Goal: Task Accomplishment & Management: Manage account settings

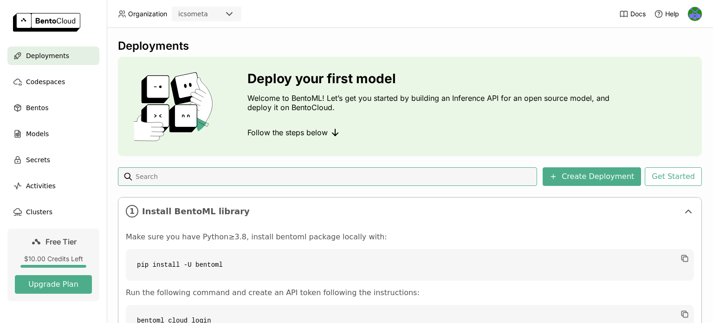
click at [701, 7] on div at bounding box center [695, 13] width 15 height 15
click at [697, 11] on img at bounding box center [695, 14] width 14 height 14
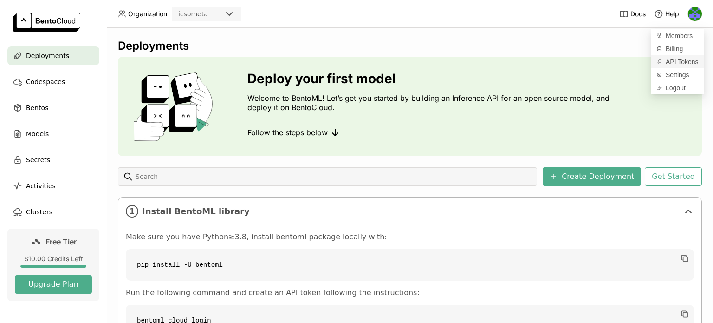
click at [684, 60] on span "API Tokens" at bounding box center [682, 62] width 33 height 8
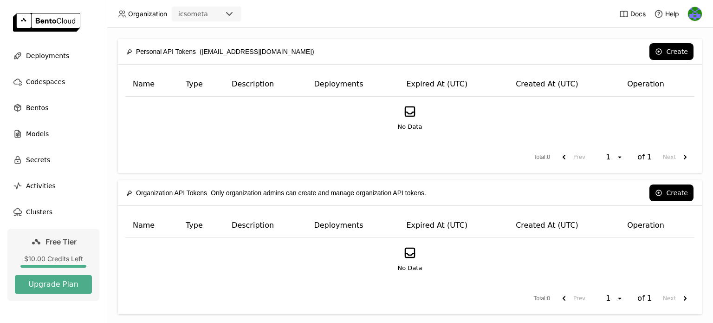
click at [620, 118] on div "No Data" at bounding box center [409, 117] width 553 height 27
click at [666, 50] on button "Create" at bounding box center [671, 51] width 44 height 17
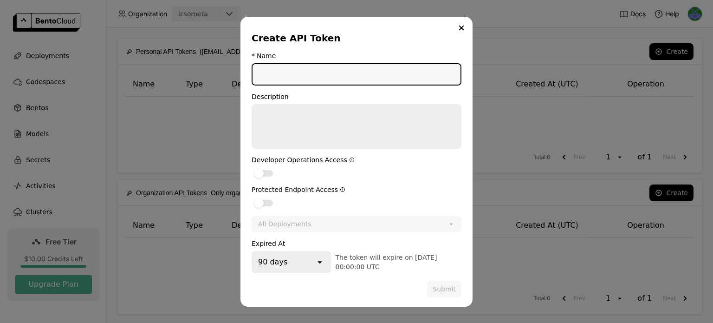
click at [304, 80] on input "dialog" at bounding box center [357, 74] width 208 height 20
type input "icsometa"
click at [263, 173] on div "dialog" at bounding box center [258, 173] width 9 height 9
click at [252, 167] on input "dialog" at bounding box center [252, 167] width 0 height 0
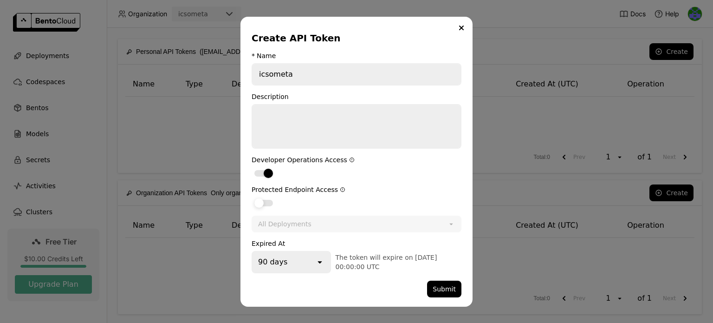
click at [265, 208] on label "dialog" at bounding box center [357, 202] width 210 height 11
click at [252, 197] on input "dialog" at bounding box center [252, 197] width 0 height 0
click at [305, 252] on div "Expired At 90 days open The token will expire on 2025-11-16 00:00:00 UTC" at bounding box center [357, 256] width 210 height 33
click at [307, 258] on div "90 days" at bounding box center [284, 262] width 63 height 20
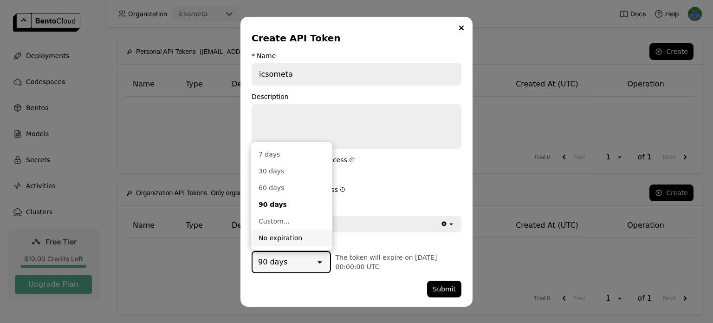
click at [289, 238] on div "No expiration" at bounding box center [292, 237] width 66 height 9
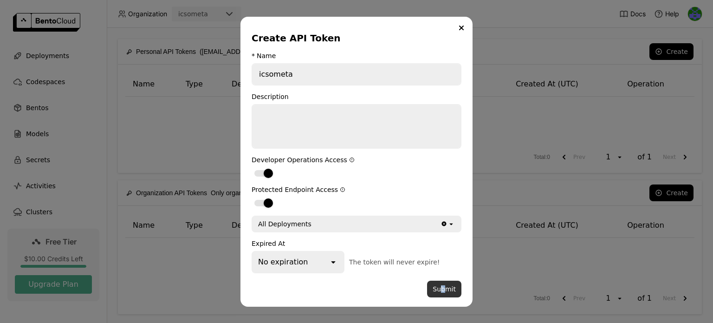
click at [444, 289] on button "Submit" at bounding box center [444, 288] width 34 height 17
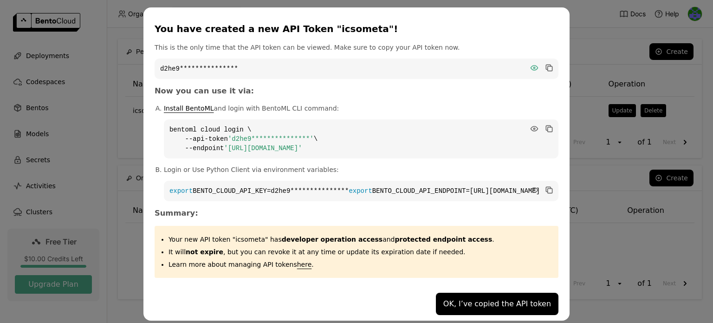
click at [531, 67] on icon "dialog" at bounding box center [534, 67] width 7 height 5
drag, startPoint x: 214, startPoint y: 125, endPoint x: 237, endPoint y: 139, distance: 26.7
click at [237, 139] on code "**********" at bounding box center [361, 138] width 395 height 39
drag, startPoint x: 203, startPoint y: 26, endPoint x: 472, endPoint y: 201, distance: 320.6
click at [475, 200] on div "**********" at bounding box center [356, 163] width 426 height 313
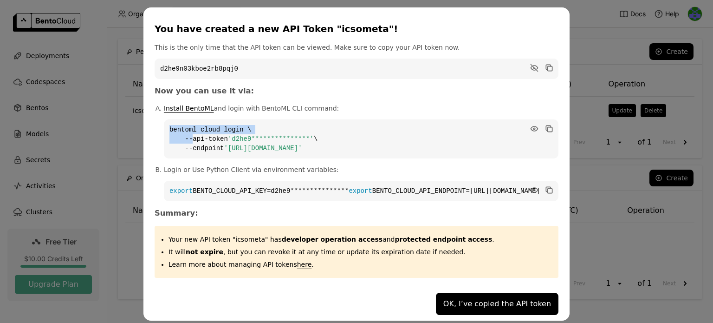
copy div "**********"
click at [487, 307] on button "OK, I’ve copied the API token" at bounding box center [497, 303] width 123 height 22
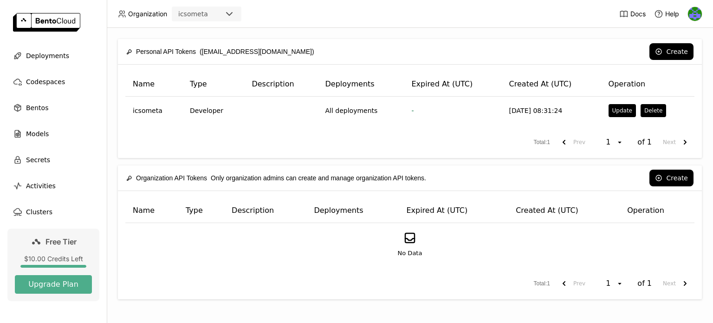
click at [706, 3] on header "Organization icsometa Docs Help" at bounding box center [356, 14] width 713 height 28
click at [703, 8] on header "Organization icsometa Docs Help" at bounding box center [356, 14] width 713 height 28
click at [695, 12] on img at bounding box center [695, 14] width 14 height 14
click at [677, 84] on span "Logout" at bounding box center [676, 88] width 20 height 8
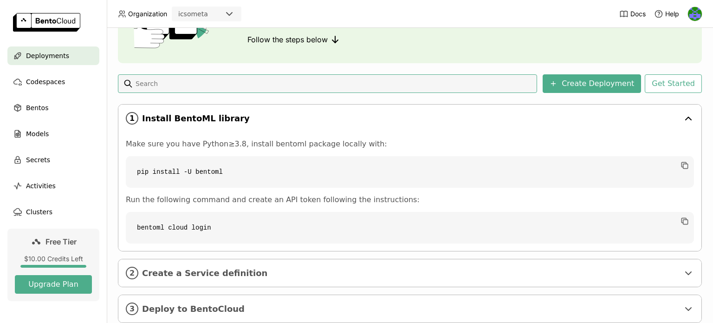
scroll to position [117, 0]
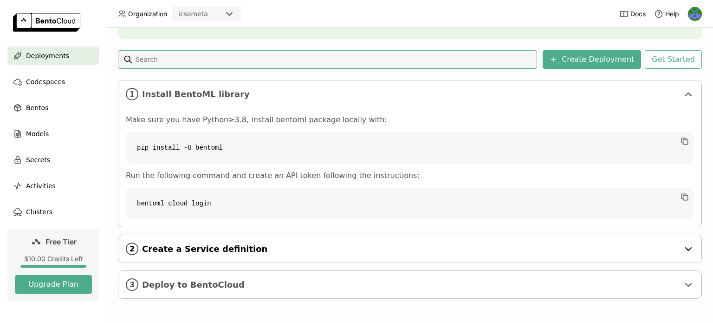
click at [254, 248] on span "Create a Service definition" at bounding box center [410, 249] width 537 height 10
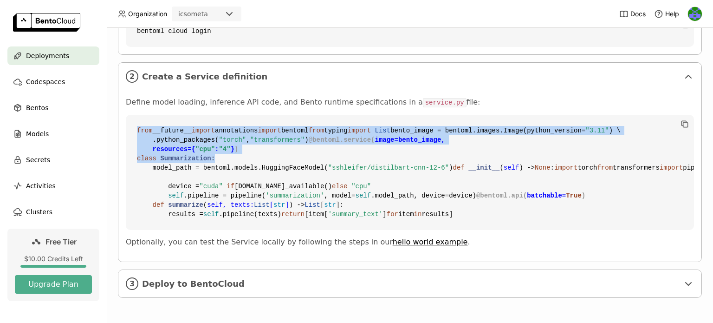
scroll to position [396, 0]
drag, startPoint x: 136, startPoint y: 115, endPoint x: 363, endPoint y: 274, distance: 277.0
click at [363, 230] on code "from __future__ import annotations import bentoml from typing import List bento…" at bounding box center [410, 172] width 568 height 115
copy code "from __future__ import annotations import bentoml from typing import List bento…"
click at [409, 170] on code "from __future__ import annotations import bentoml from typing import List bento…" at bounding box center [410, 172] width 568 height 115
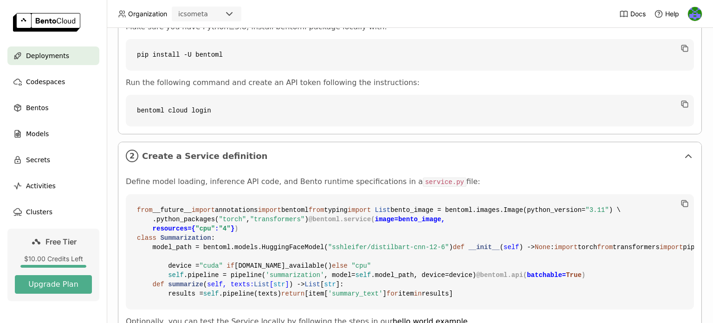
scroll to position [210, 0]
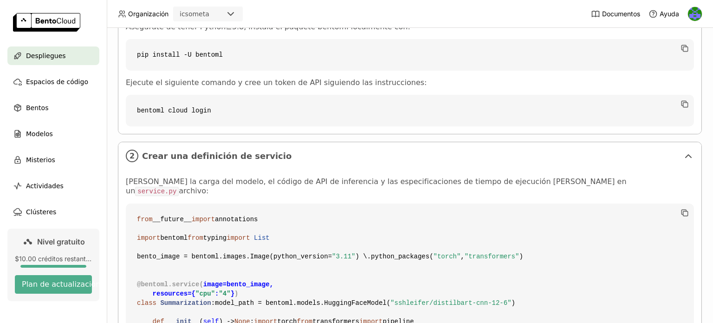
click at [305, 180] on font "Defina la carga del modelo, el código de API de inferencia y las especificacion…" at bounding box center [376, 186] width 501 height 18
click at [179, 187] on code "service.py" at bounding box center [157, 191] width 44 height 9
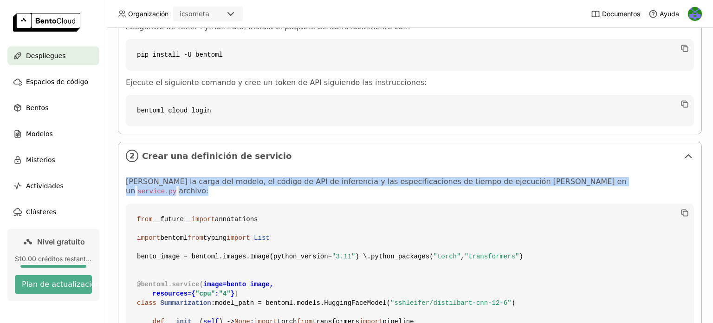
click at [179, 187] on code "service.py" at bounding box center [157, 191] width 44 height 9
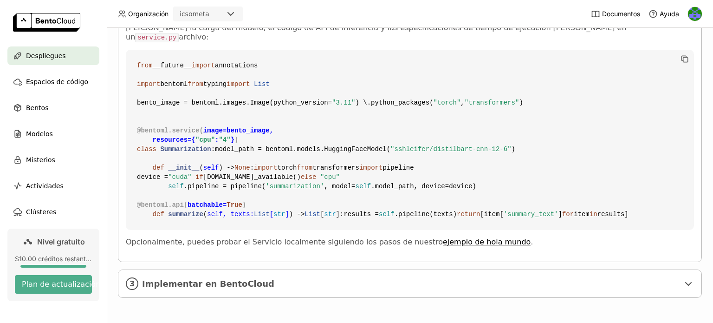
scroll to position [442, 0]
click at [447, 246] on font "ejemplo de hola mundo" at bounding box center [487, 241] width 88 height 9
click at [317, 280] on span "Implementar en BentoCloud" at bounding box center [410, 284] width 537 height 10
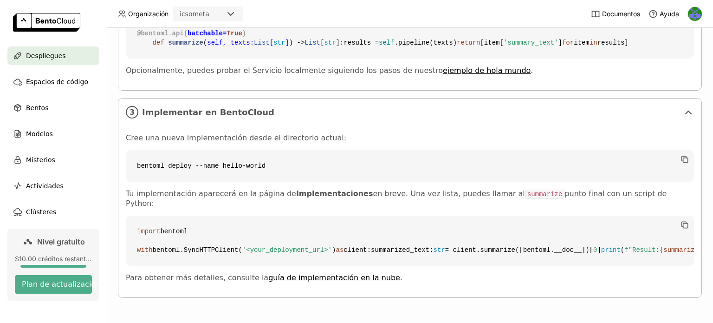
scroll to position [637, 0]
drag, startPoint x: 136, startPoint y: 156, endPoint x: 212, endPoint y: 154, distance: 76.2
click at [212, 154] on code "bentoml deploy --name hello-world" at bounding box center [410, 166] width 568 height 32
copy code "bentoml deploy --name"
click at [332, 153] on code "bentoml deploy --name hello-world" at bounding box center [410, 166] width 568 height 32
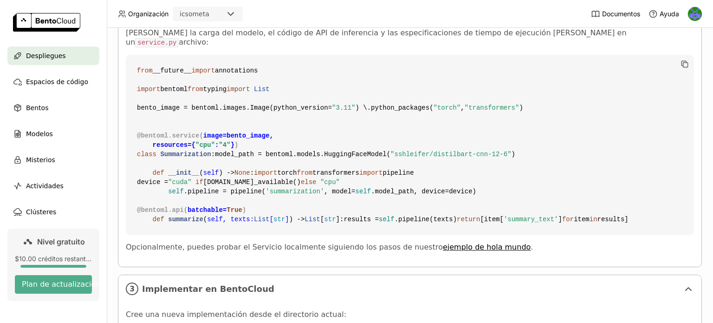
scroll to position [312, 0]
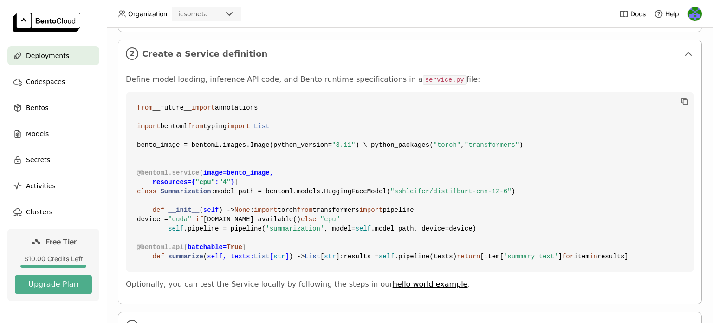
click at [405, 128] on code "from __future__ import annotations import bentoml from typing import List bento…" at bounding box center [410, 182] width 568 height 180
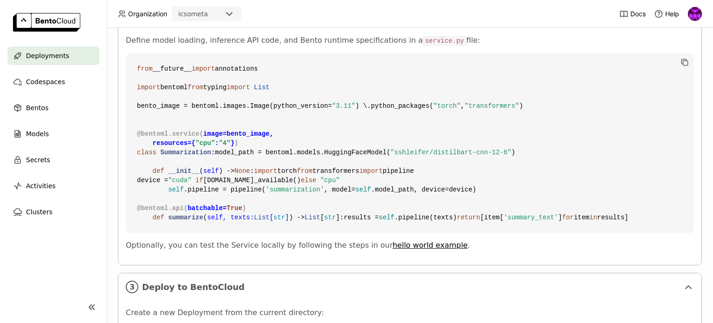
scroll to position [405, 0]
